Goal: Information Seeking & Learning: Understand process/instructions

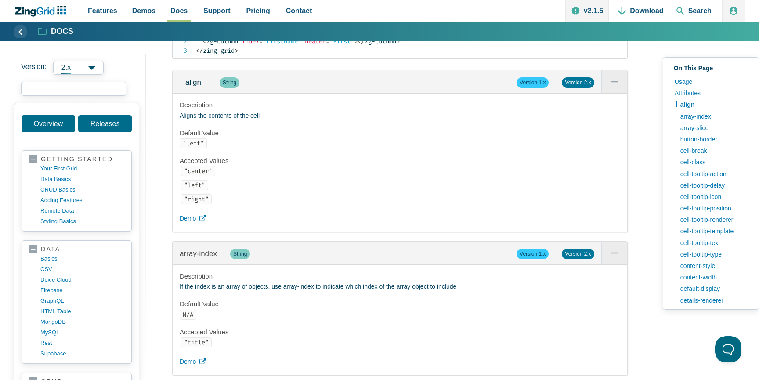
click at [60, 91] on input "search input" at bounding box center [73, 89] width 105 height 14
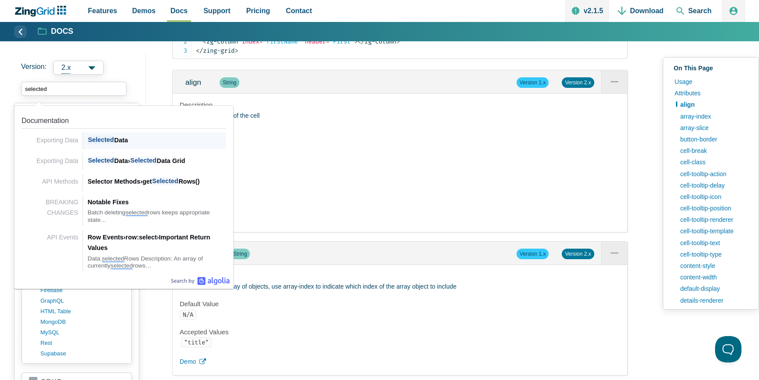
click at [133, 139] on div "Selected Data" at bounding box center [156, 140] width 139 height 11
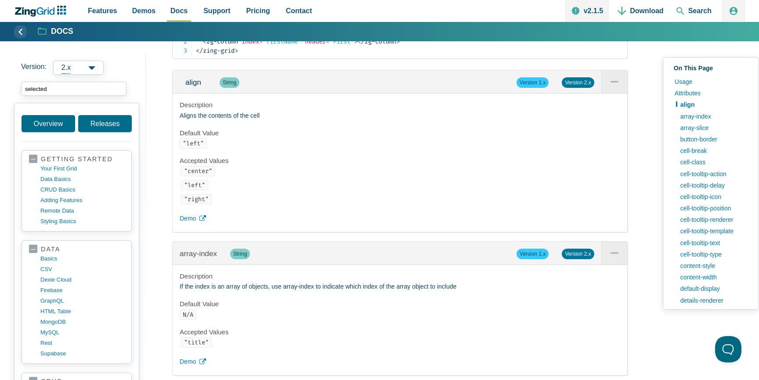
type input "selected"
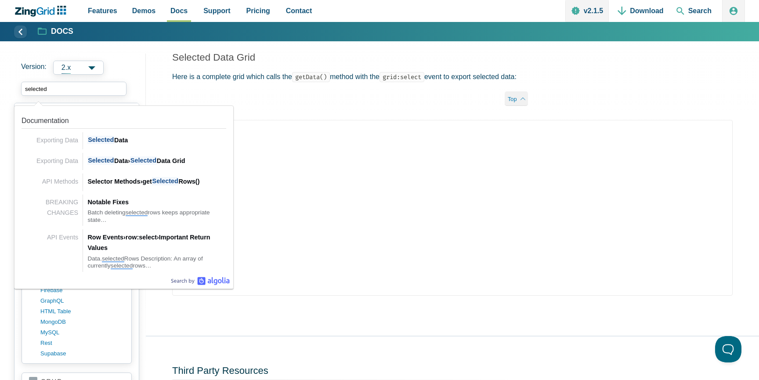
click at [76, 88] on input "selected" at bounding box center [73, 89] width 105 height 14
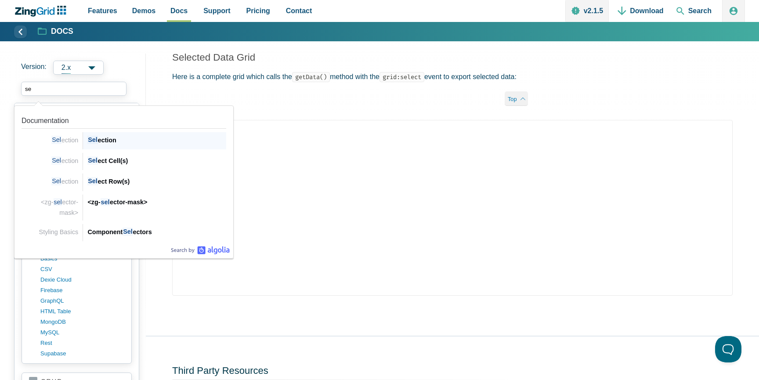
type input "s"
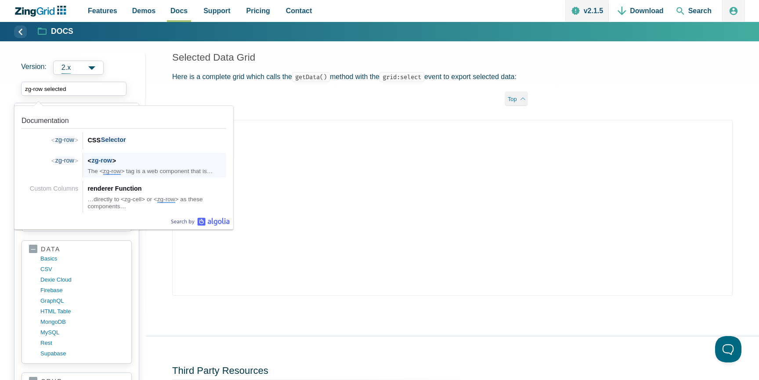
click at [126, 163] on div "< zg-row >" at bounding box center [156, 161] width 139 height 11
type input "zg-row selected"
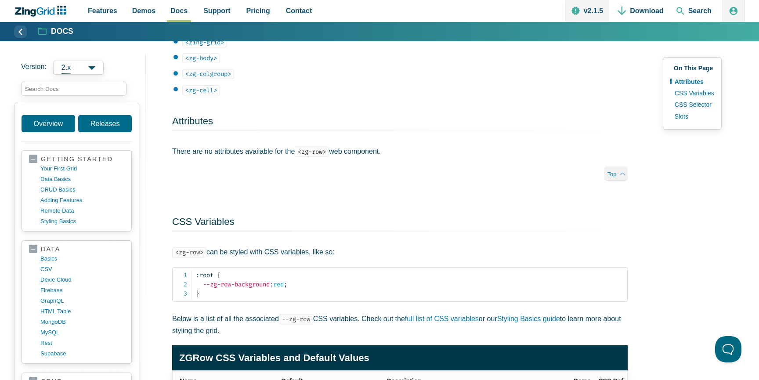
scroll to position [526, 0]
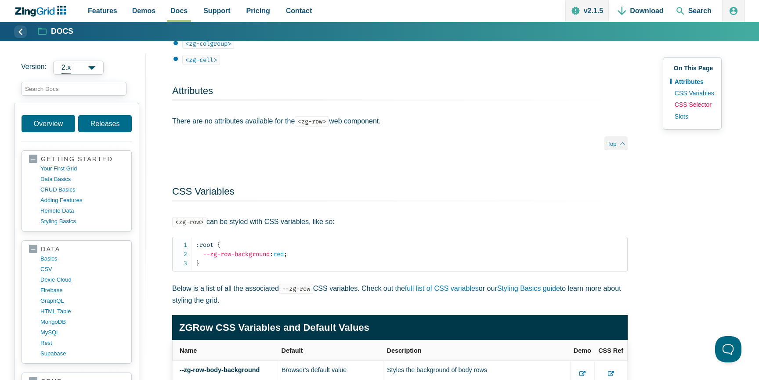
click at [685, 103] on link "CSS Selector" at bounding box center [693, 104] width 44 height 11
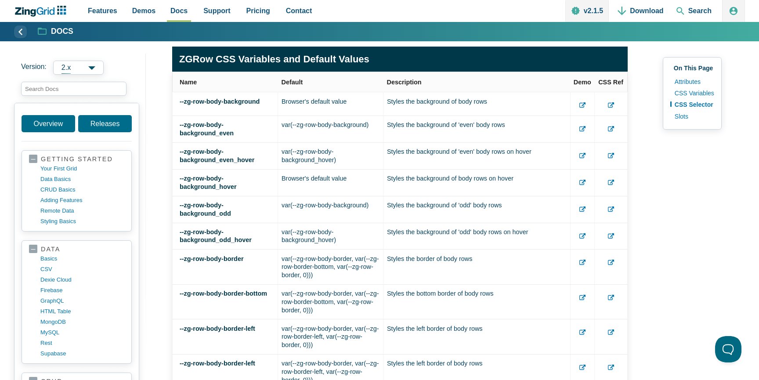
scroll to position [741, 0]
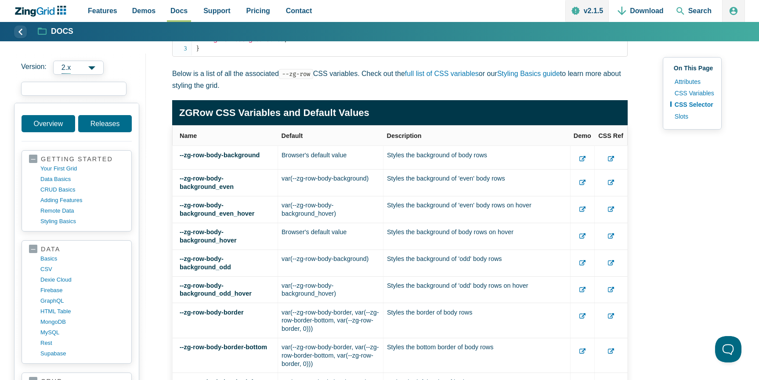
click at [75, 84] on input "search input" at bounding box center [73, 89] width 105 height 14
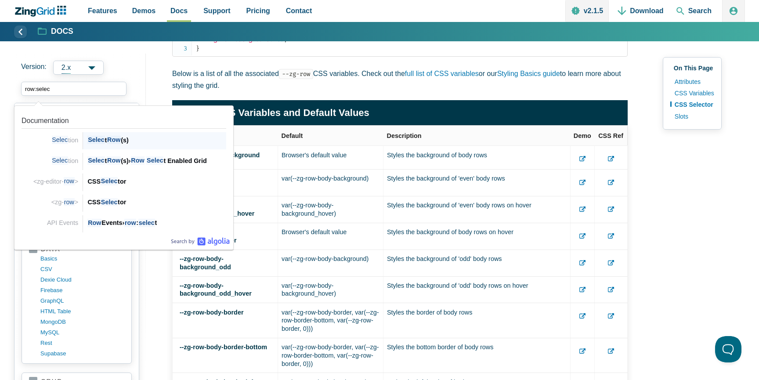
type input "row:select"
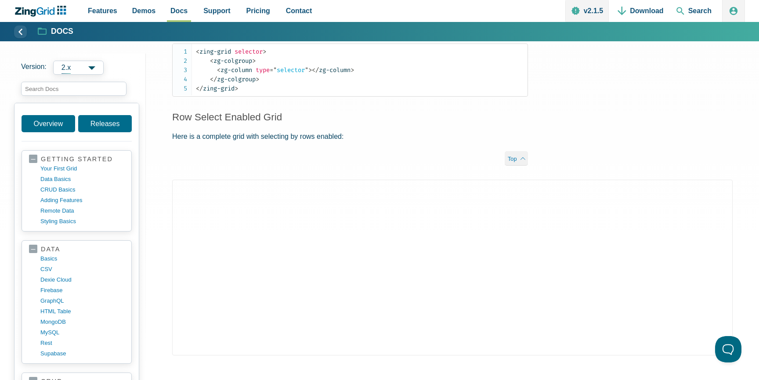
scroll to position [579, 0]
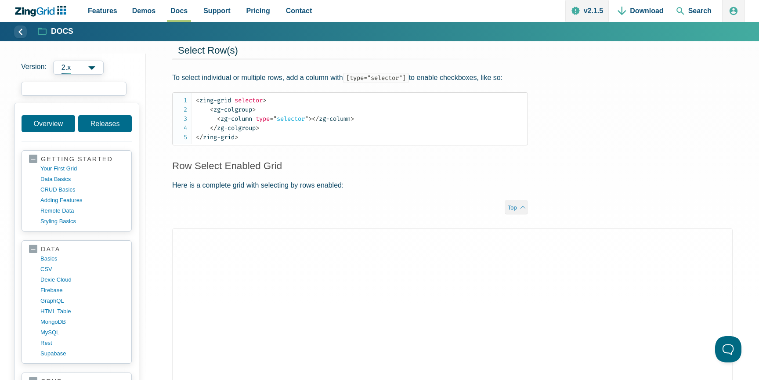
click at [80, 84] on input "search input" at bounding box center [73, 89] width 105 height 14
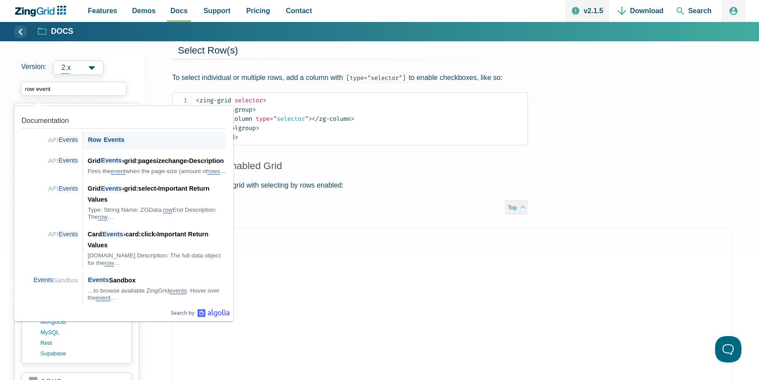
click at [115, 144] on span "Events" at bounding box center [114, 140] width 22 height 8
type input "row event"
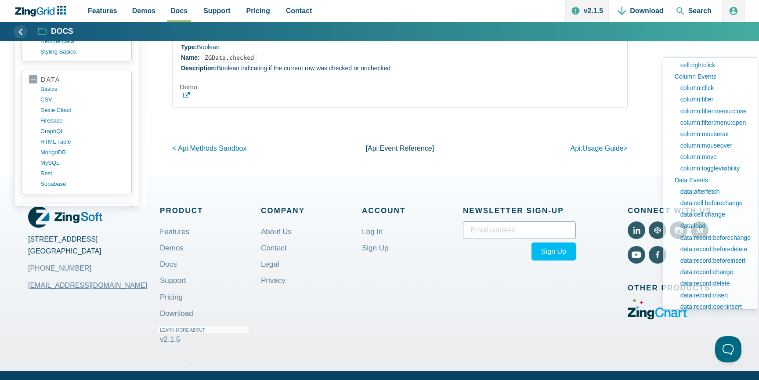
scroll to position [16194, 0]
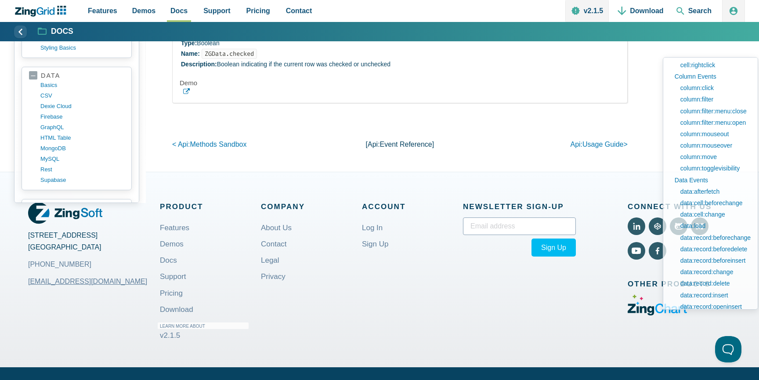
click at [188, 95] on icon "App Content" at bounding box center [186, 91] width 7 height 7
type input "f"
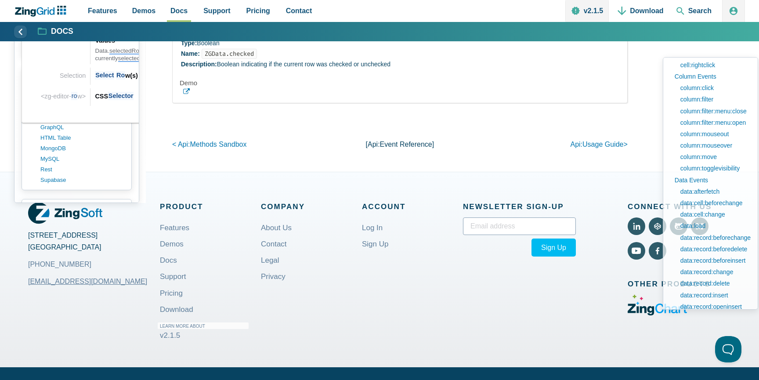
type input "selected row"
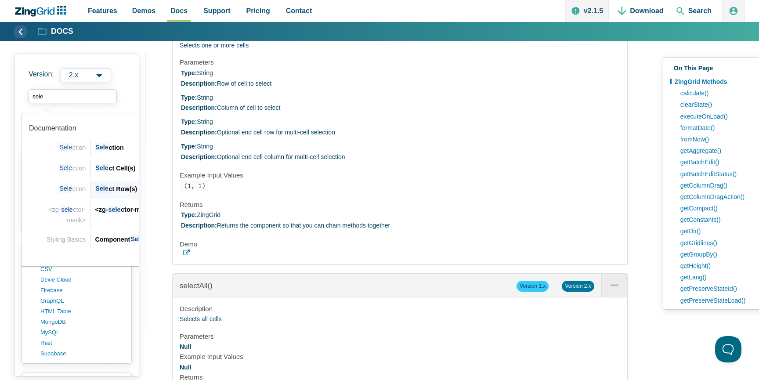
click at [112, 188] on div "Sele ct Row(s)" at bounding box center [164, 189] width 139 height 11
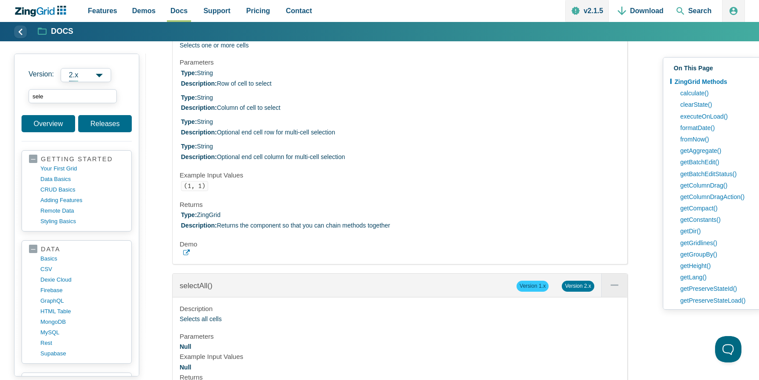
type input "sele"
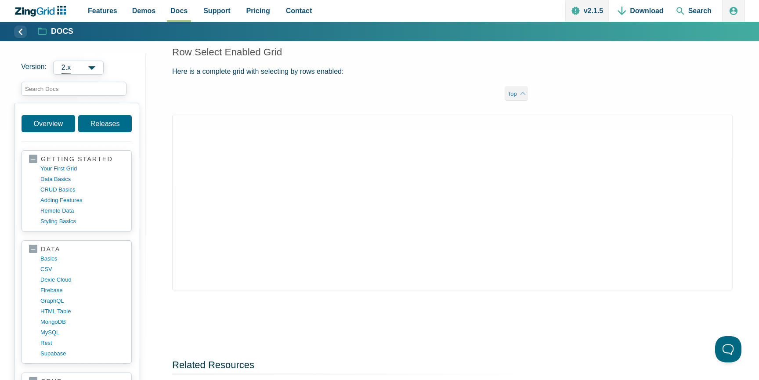
scroll to position [715, 0]
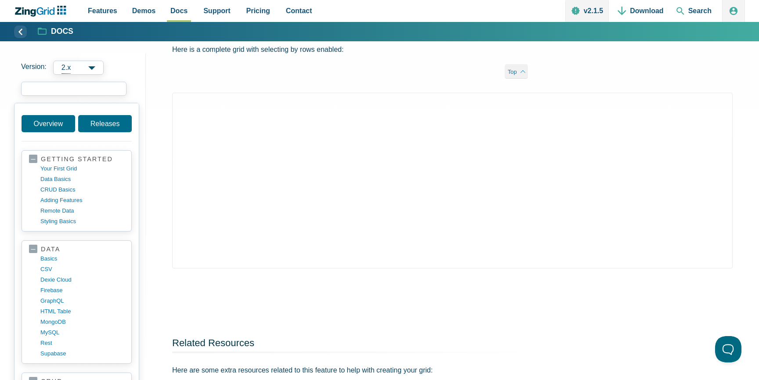
click at [74, 85] on input "search input" at bounding box center [73, 89] width 105 height 14
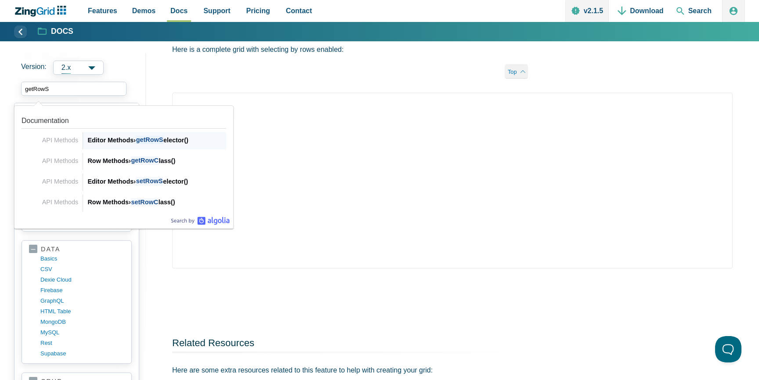
type input "getRowSe"
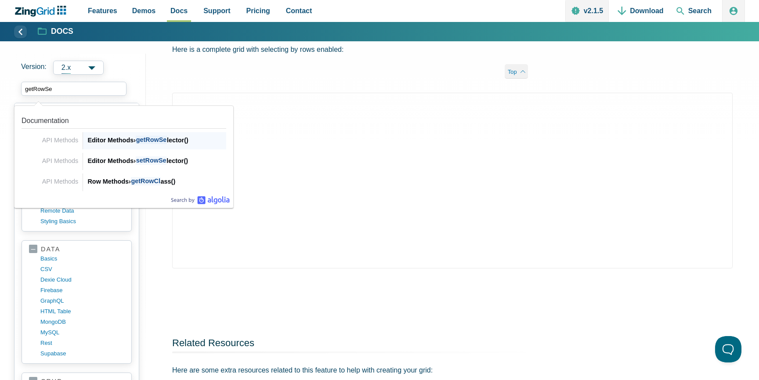
click at [159, 141] on span "getRowSe" at bounding box center [151, 140] width 31 height 8
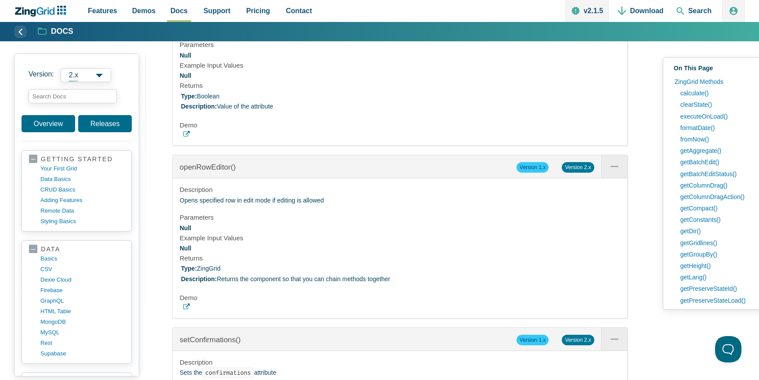
scroll to position [20328, 0]
click at [187, 144] on div "Description Gets the value of the row-selector attribute Parameters Null Exampl…" at bounding box center [400, 74] width 455 height 139
click at [186, 136] on use "App Content" at bounding box center [186, 133] width 7 height 6
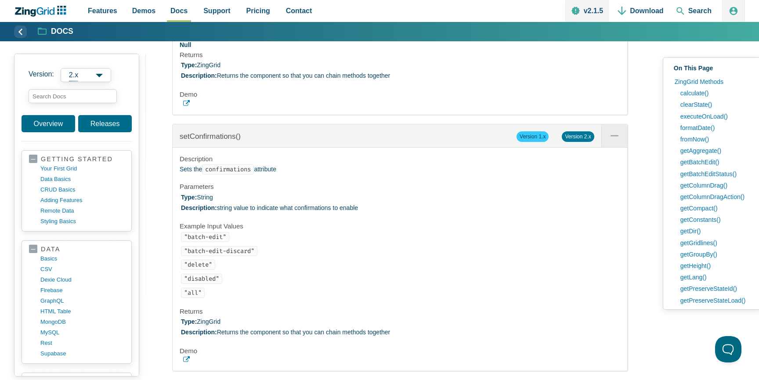
scroll to position [20539, 0]
